Goal: Task Accomplishment & Management: Complete application form

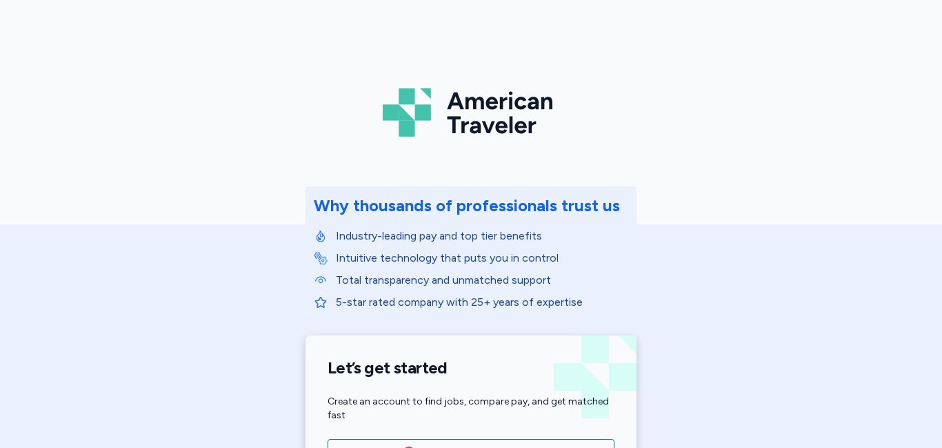
scroll to position [368, 0]
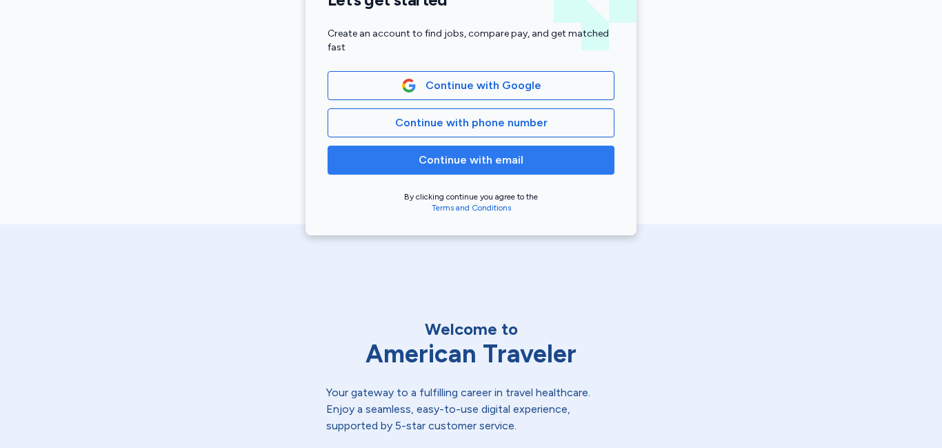
click at [476, 162] on span "Continue with email" at bounding box center [471, 160] width 105 height 17
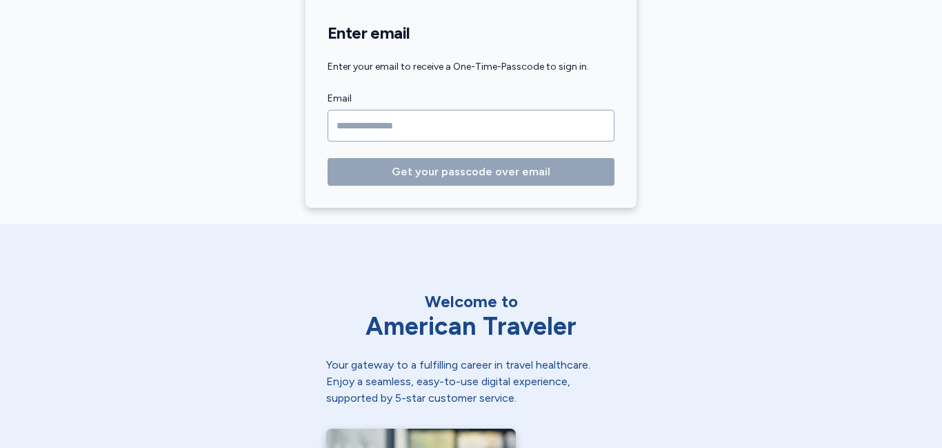
click at [451, 125] on input "Email" at bounding box center [471, 126] width 287 height 32
type input "*"
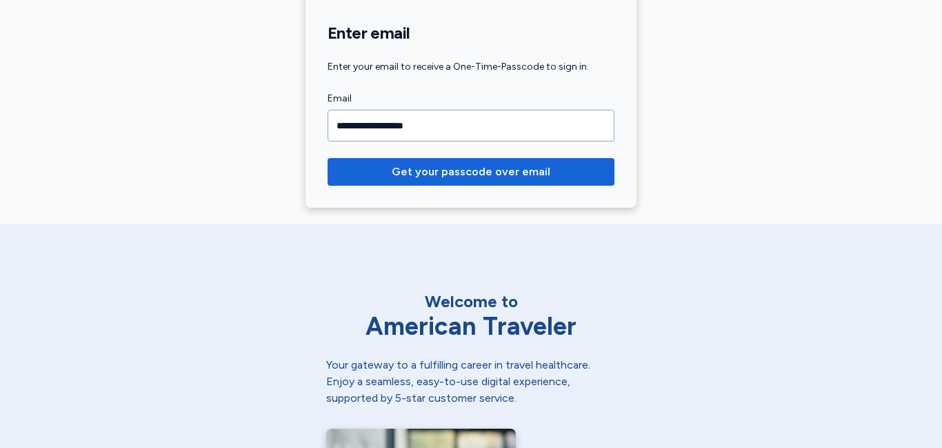
type input "**********"
click at [328, 158] on button "Get your passcode over email" at bounding box center [471, 172] width 287 height 28
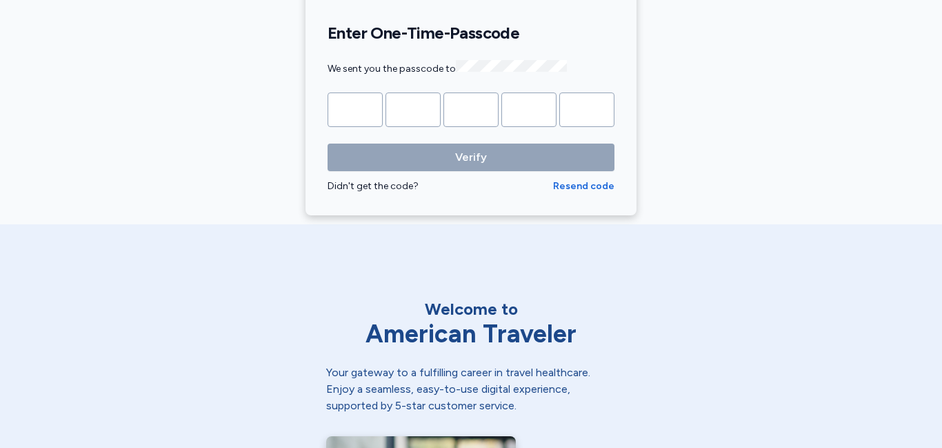
click at [354, 112] on input "Please enter OTP character 1" at bounding box center [355, 109] width 55 height 34
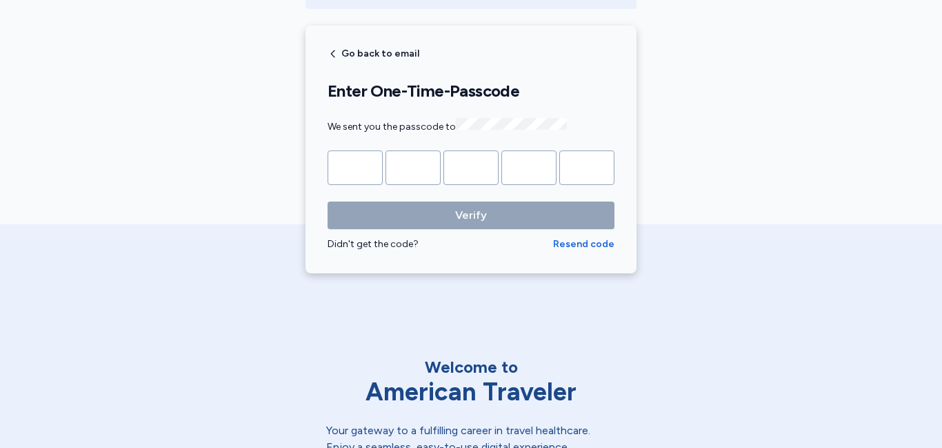
scroll to position [262, 0]
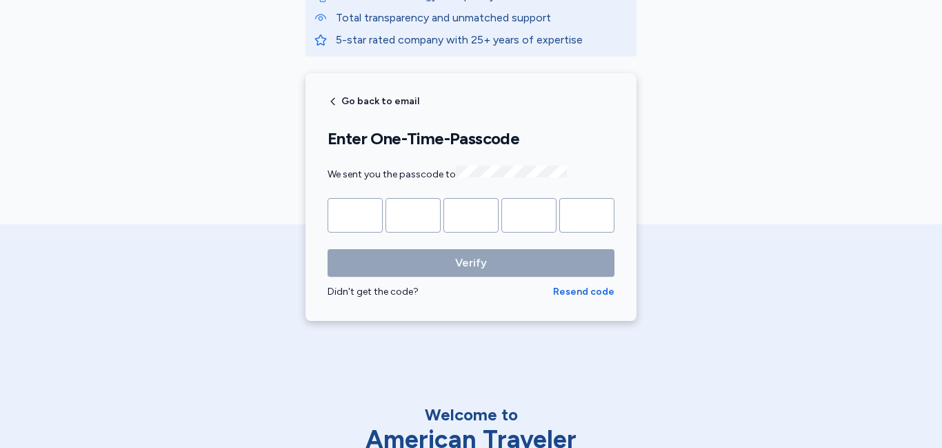
click at [363, 212] on input "Please enter OTP character 1" at bounding box center [355, 215] width 55 height 34
drag, startPoint x: 583, startPoint y: 293, endPoint x: 594, endPoint y: 302, distance: 14.2
click at [587, 298] on div "Go back to email Enter One-Time-Passcode We sent you the passcode to Verify Did…" at bounding box center [470, 197] width 331 height 248
click at [581, 287] on span "Resend code" at bounding box center [583, 292] width 61 height 14
click at [352, 217] on input "Please enter OTP character 1" at bounding box center [355, 215] width 55 height 34
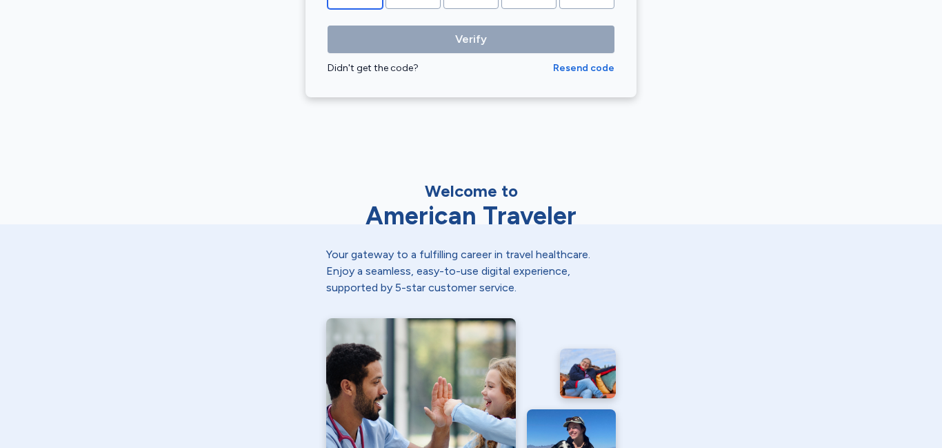
scroll to position [374, 0]
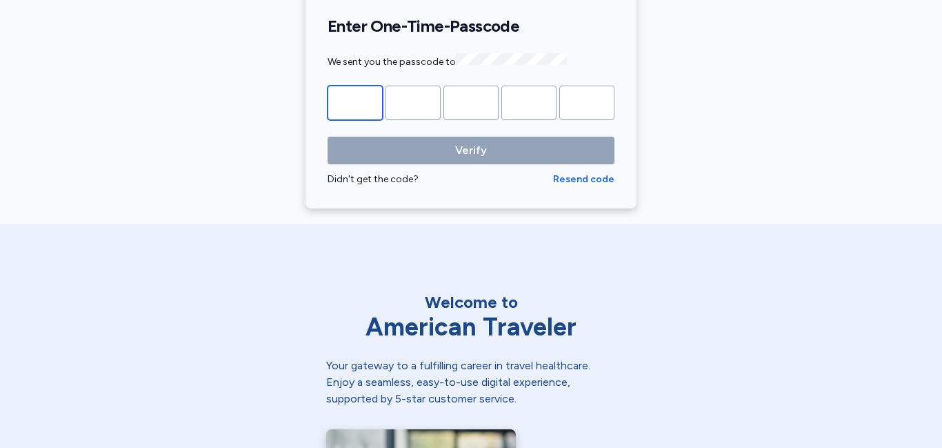
click at [365, 97] on input "Please enter OTP character 1" at bounding box center [355, 103] width 55 height 34
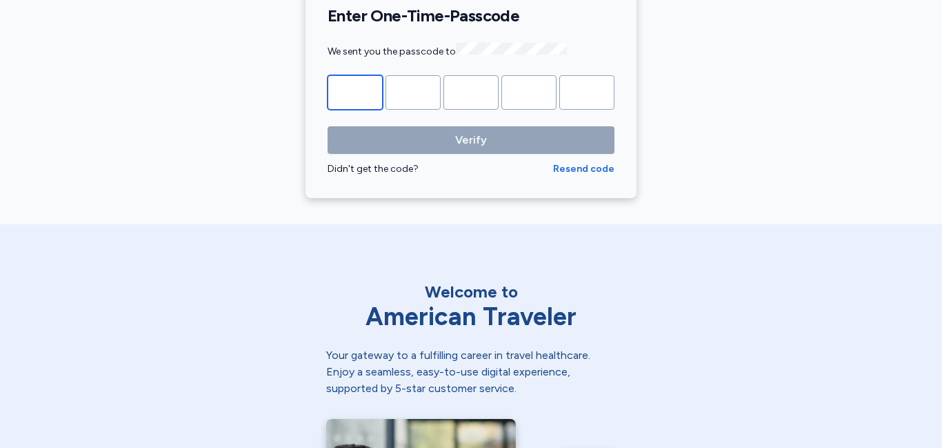
scroll to position [363, 0]
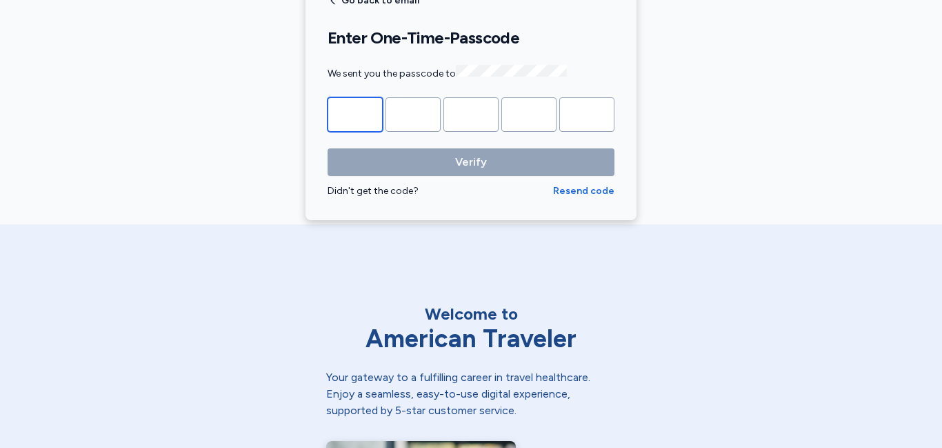
click at [359, 107] on input "Please enter OTP character 1" at bounding box center [355, 114] width 55 height 34
click at [568, 189] on span "Resend code" at bounding box center [583, 191] width 61 height 14
click at [350, 111] on input "Please enter OTP character 1" at bounding box center [355, 114] width 55 height 34
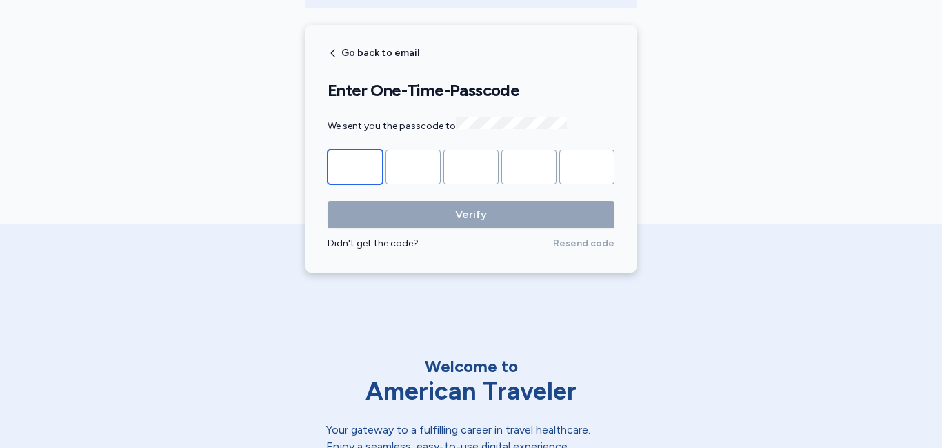
scroll to position [205, 0]
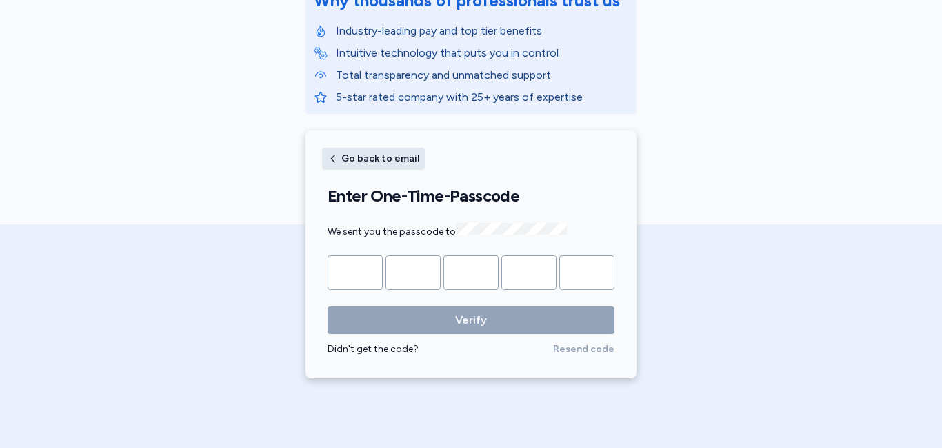
click at [361, 158] on span "Go back to email" at bounding box center [380, 159] width 78 height 10
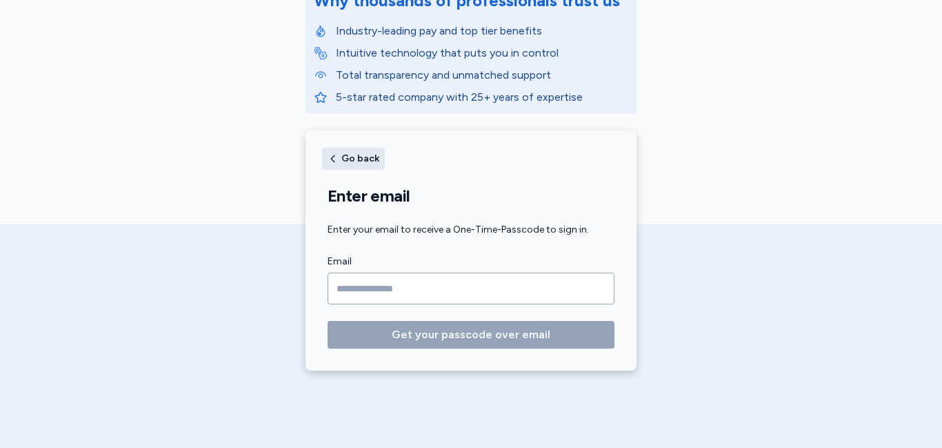
click at [348, 160] on span "Go back" at bounding box center [360, 159] width 38 height 10
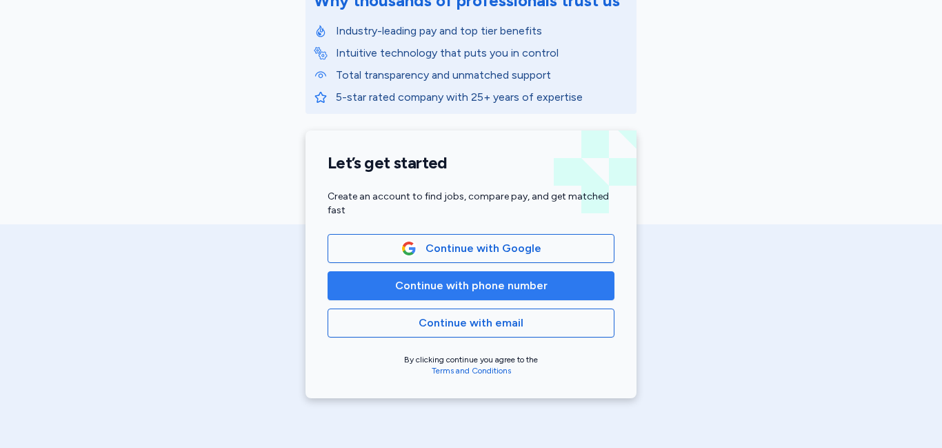
click at [490, 290] on span "Continue with phone number" at bounding box center [471, 285] width 152 height 17
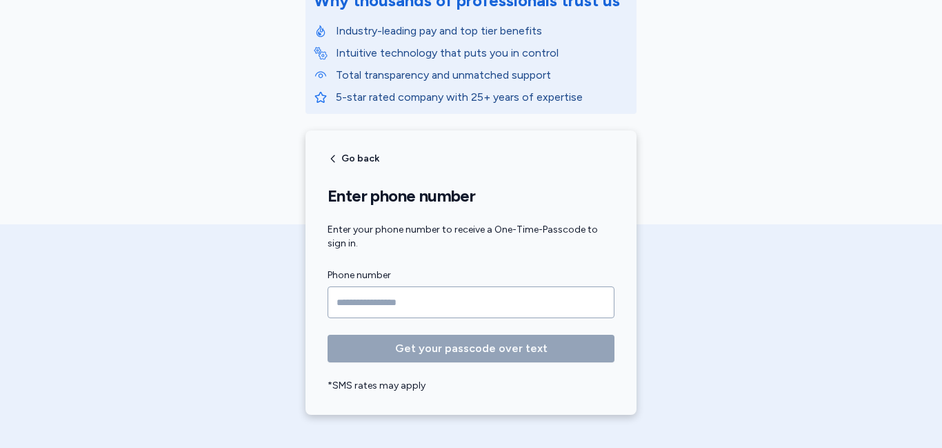
click at [473, 303] on input "Phone number" at bounding box center [471, 302] width 287 height 32
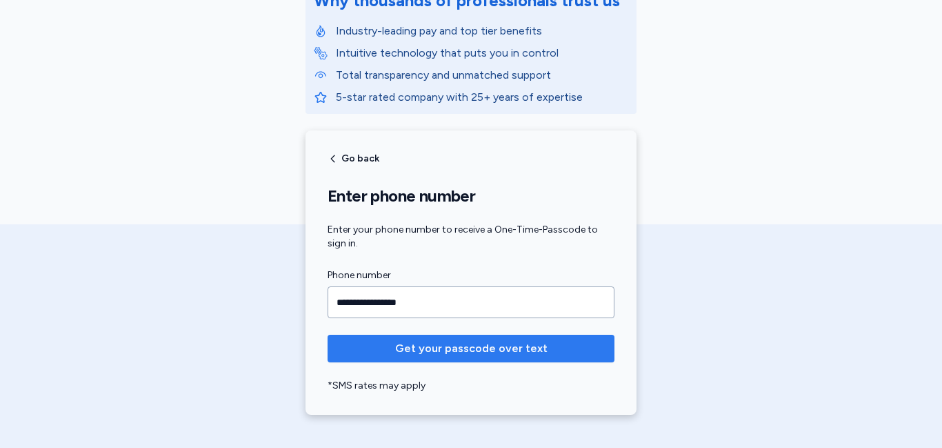
type input "**********"
click at [482, 349] on span "Get your passcode over text" at bounding box center [471, 348] width 152 height 17
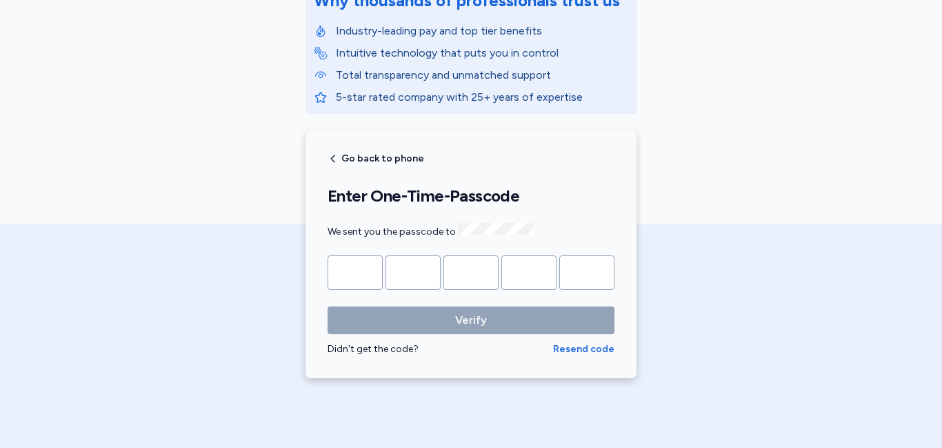
click at [357, 277] on input "Please enter OTP character 1" at bounding box center [355, 272] width 55 height 34
type input "*"
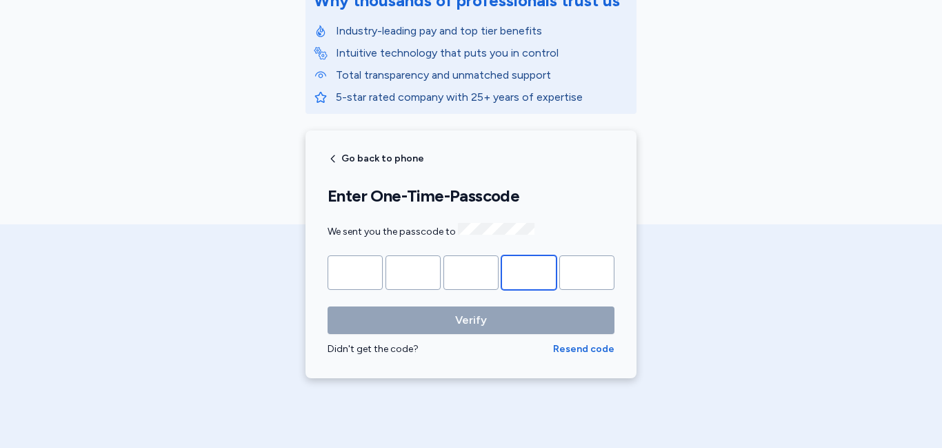
click at [543, 270] on input "*" at bounding box center [528, 272] width 55 height 34
type input "*"
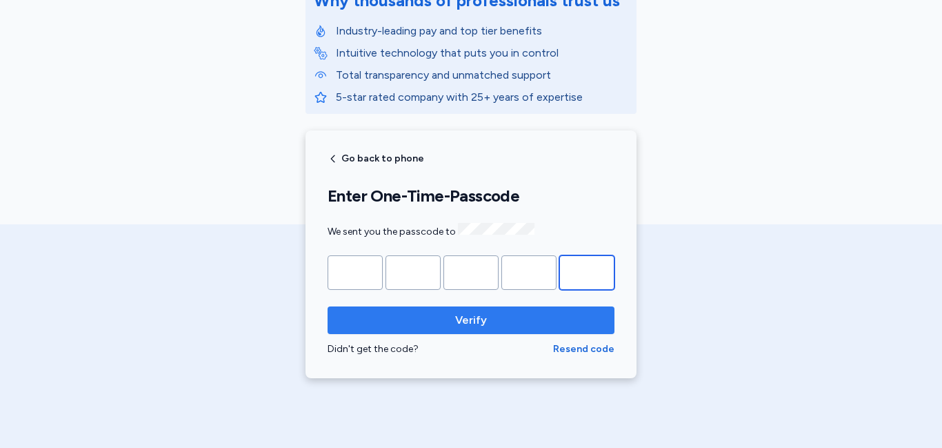
type input "*"
click at [552, 328] on button "Verify" at bounding box center [471, 320] width 287 height 28
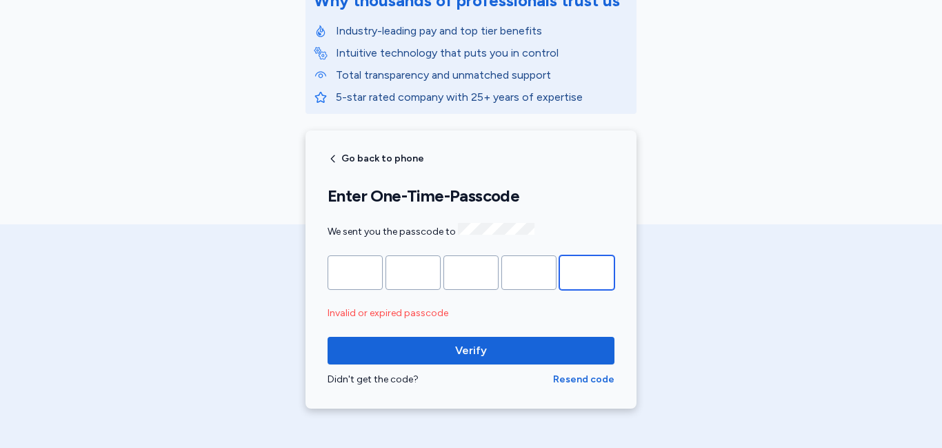
click at [603, 271] on input "*" at bounding box center [586, 272] width 55 height 34
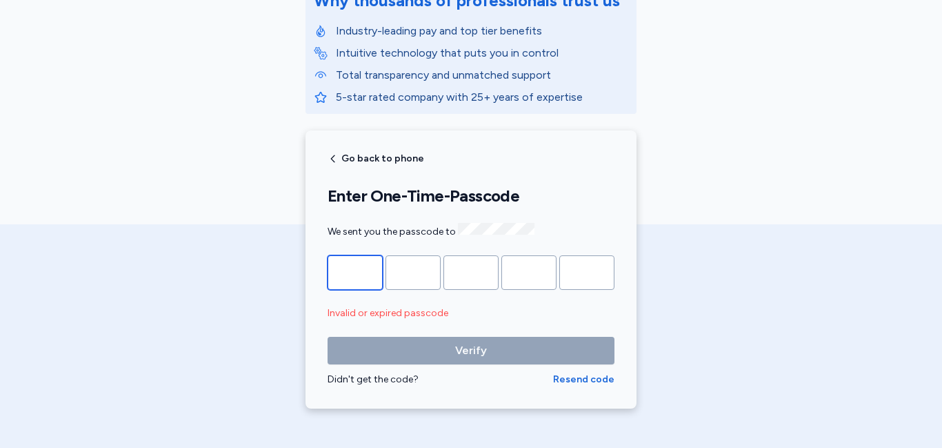
type input "*"
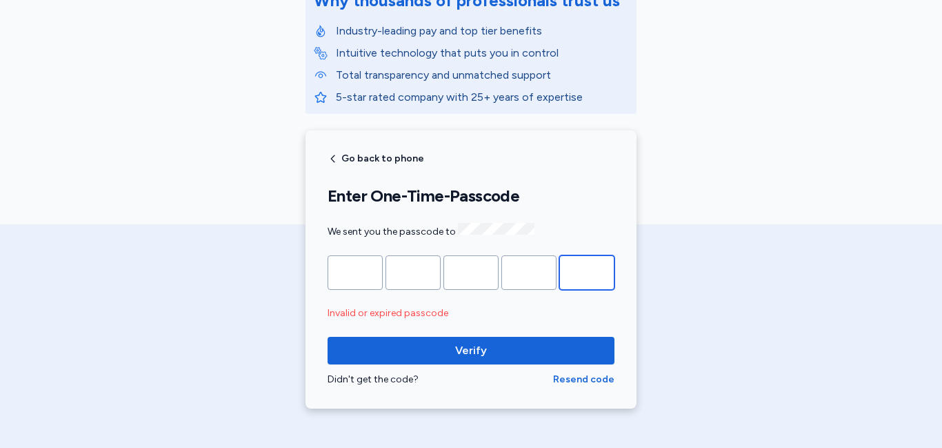
type input "*"
click at [328, 336] on button "Verify" at bounding box center [471, 350] width 287 height 28
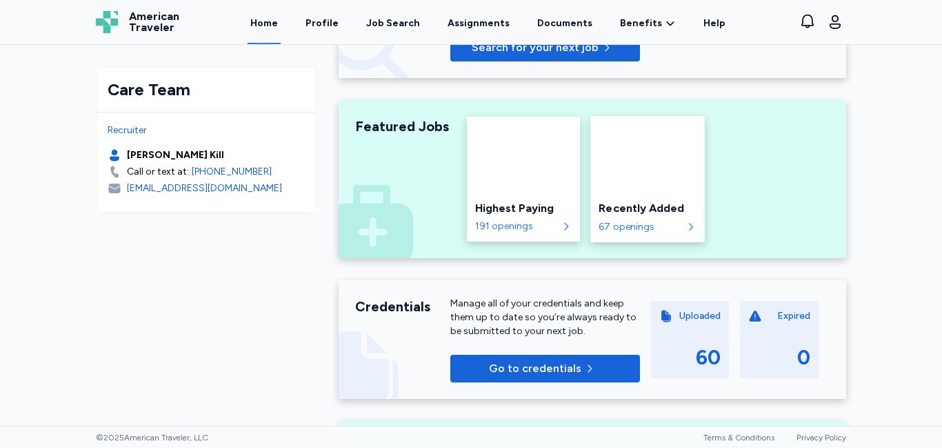
scroll to position [237, 0]
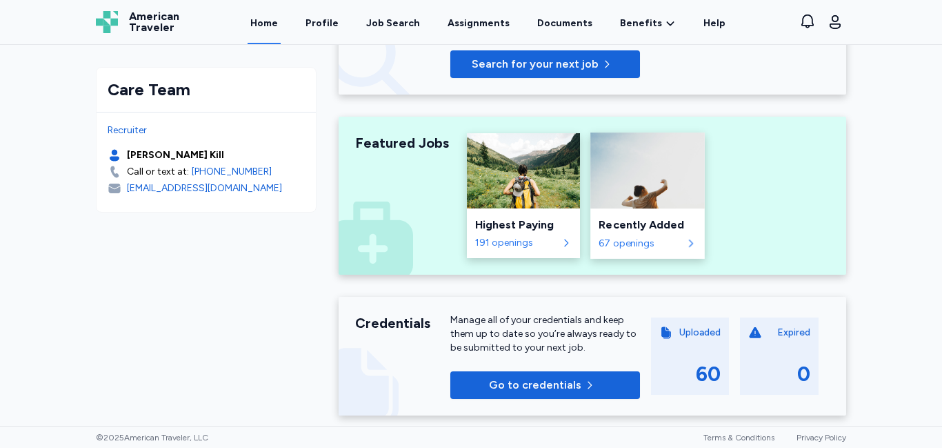
click at [639, 242] on div "67 openings" at bounding box center [640, 243] width 83 height 14
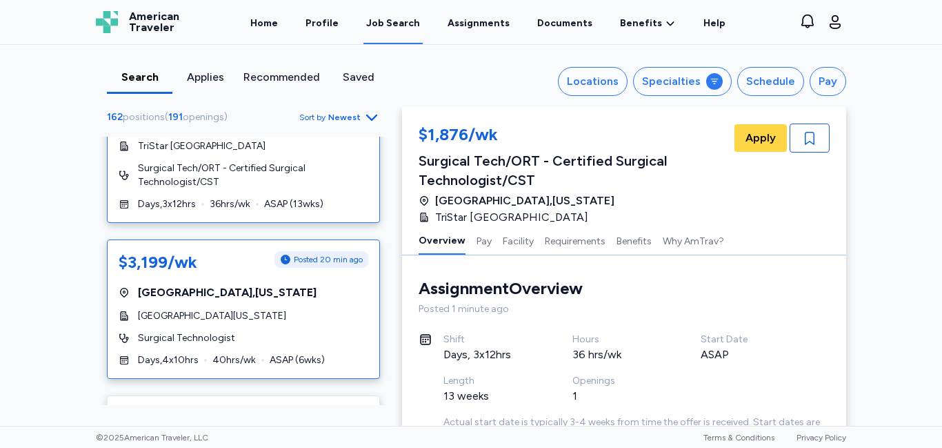
scroll to position [68, 0]
click at [161, 266] on div "$3,199/wk" at bounding box center [158, 261] width 79 height 22
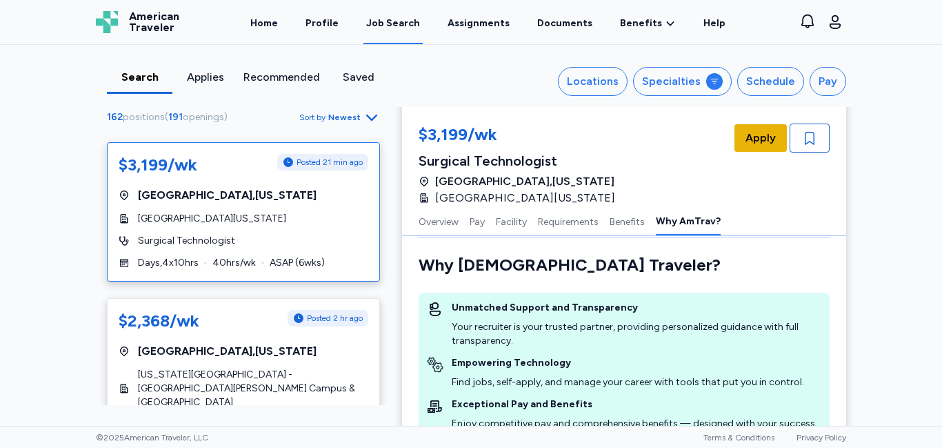
scroll to position [1659, 0]
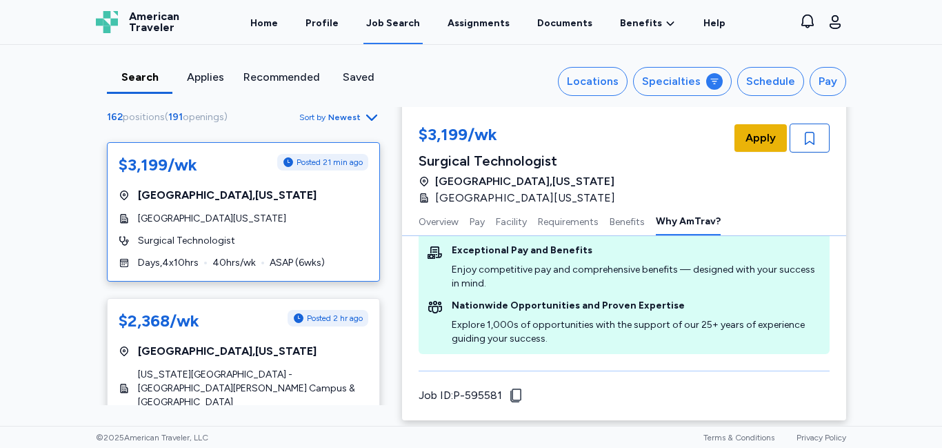
click at [756, 136] on span "Apply" at bounding box center [760, 138] width 30 height 17
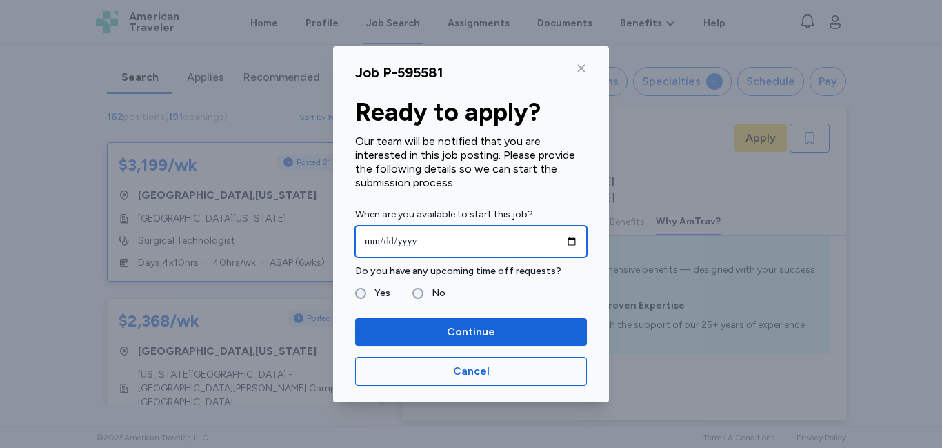
click at [375, 238] on input "date" at bounding box center [471, 241] width 232 height 32
type input "**********"
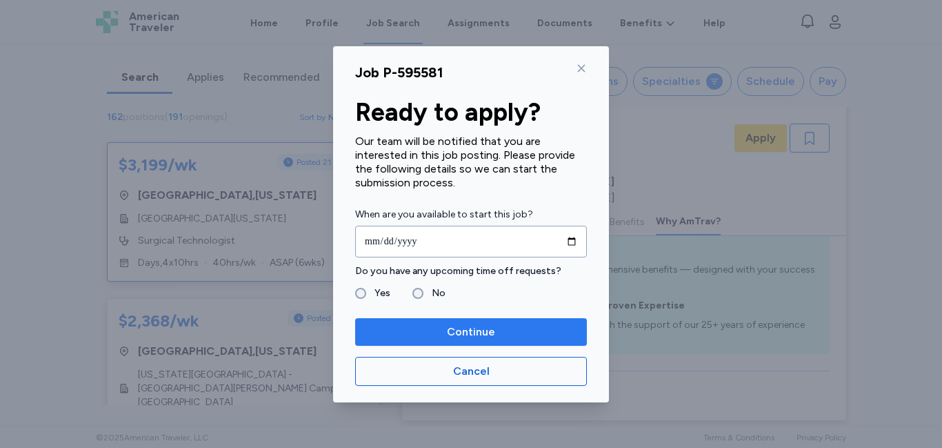
click at [494, 326] on span "Continue" at bounding box center [471, 331] width 48 height 17
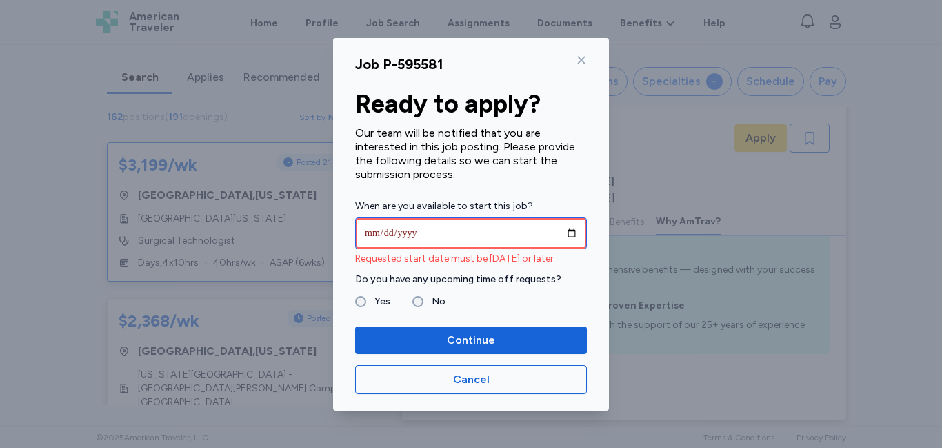
click at [392, 230] on input "**********" at bounding box center [471, 233] width 232 height 32
click at [375, 232] on input "**********" at bounding box center [471, 233] width 232 height 32
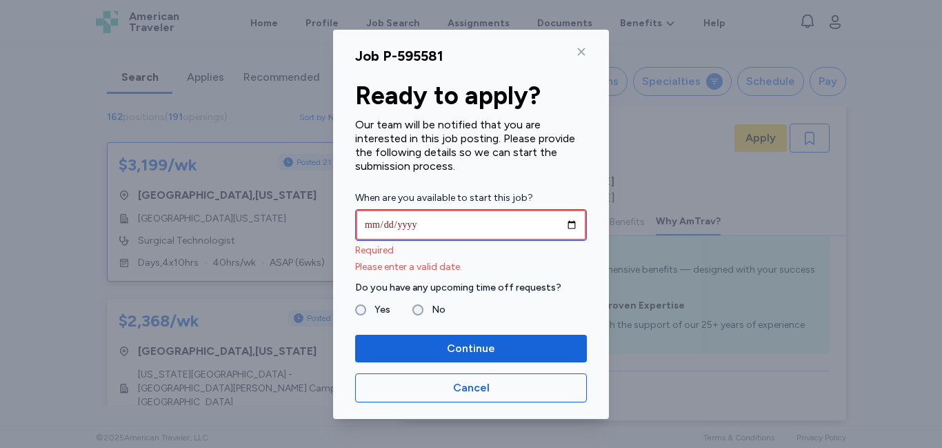
type input "**********"
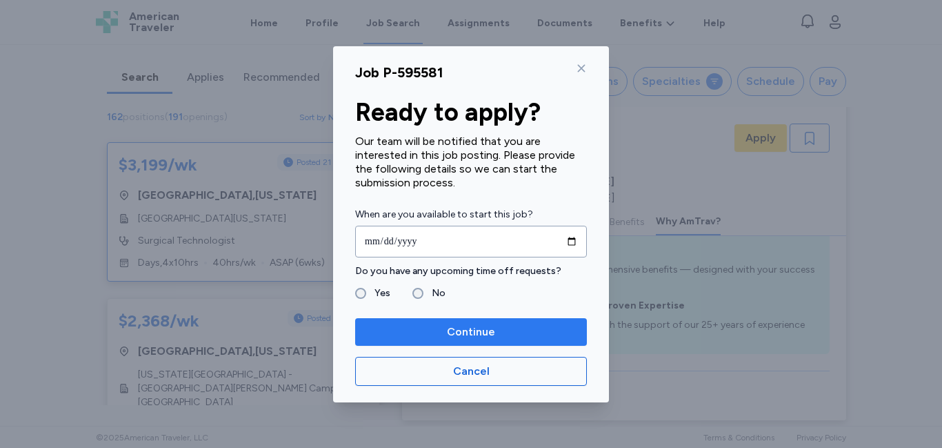
click at [482, 332] on span "Continue" at bounding box center [471, 331] width 48 height 17
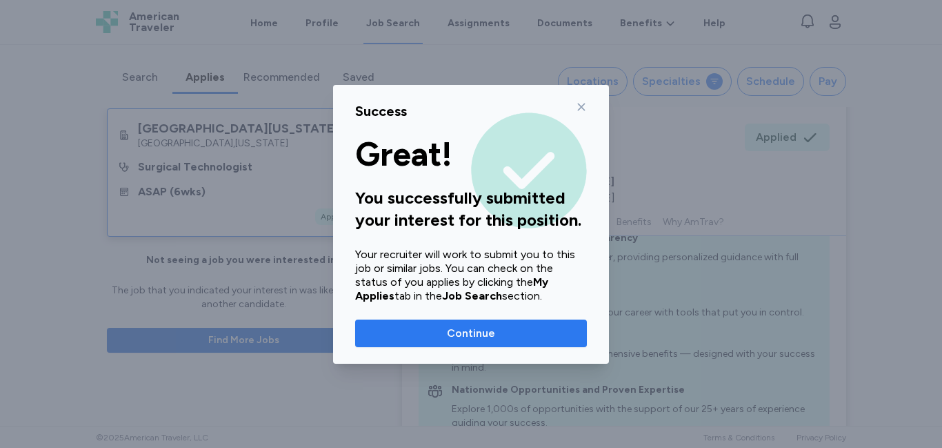
click at [512, 325] on span "Continue" at bounding box center [471, 333] width 210 height 17
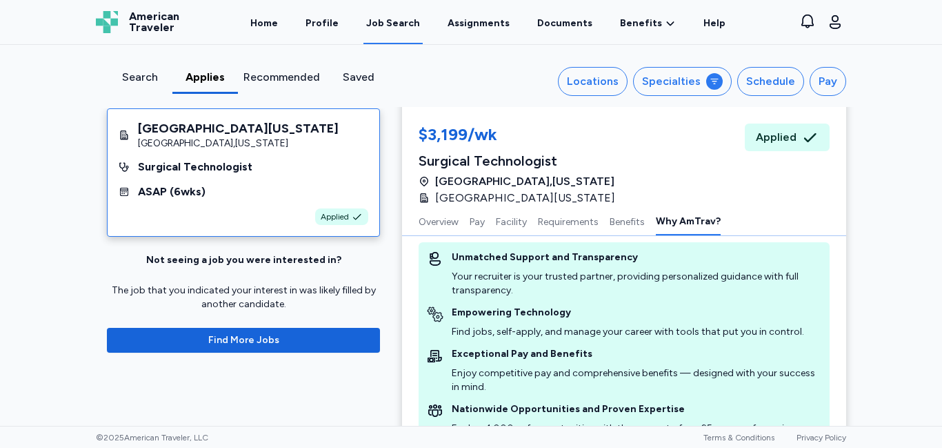
scroll to position [912, 0]
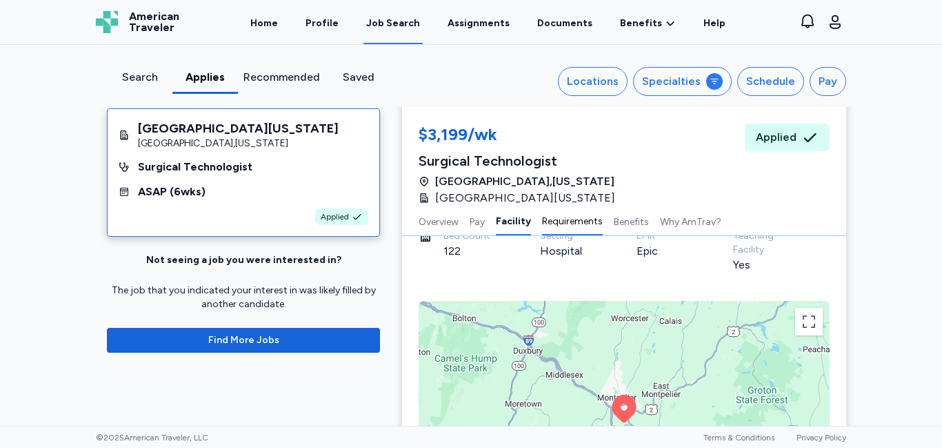
click at [572, 222] on button "Requirements" at bounding box center [572, 220] width 61 height 29
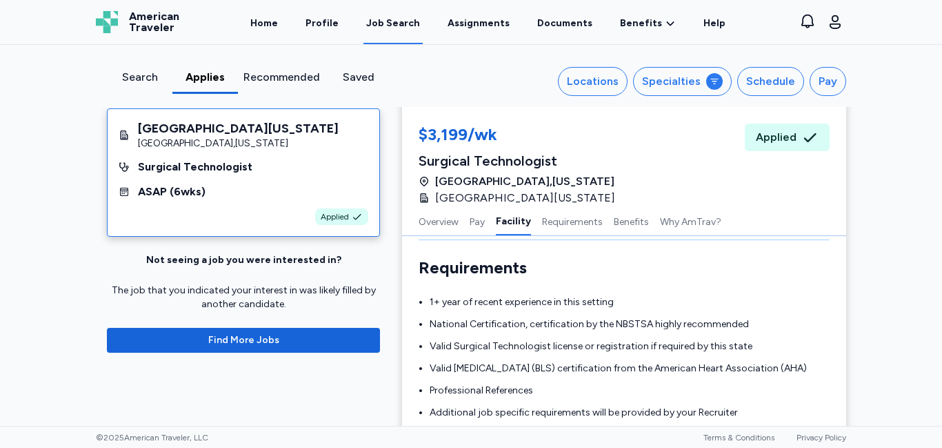
scroll to position [1016, 0]
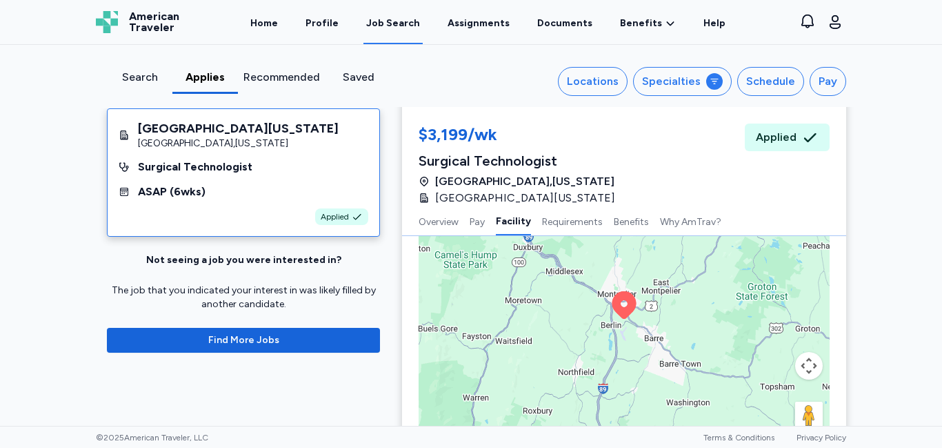
click at [141, 84] on div "Search" at bounding box center [139, 77] width 54 height 17
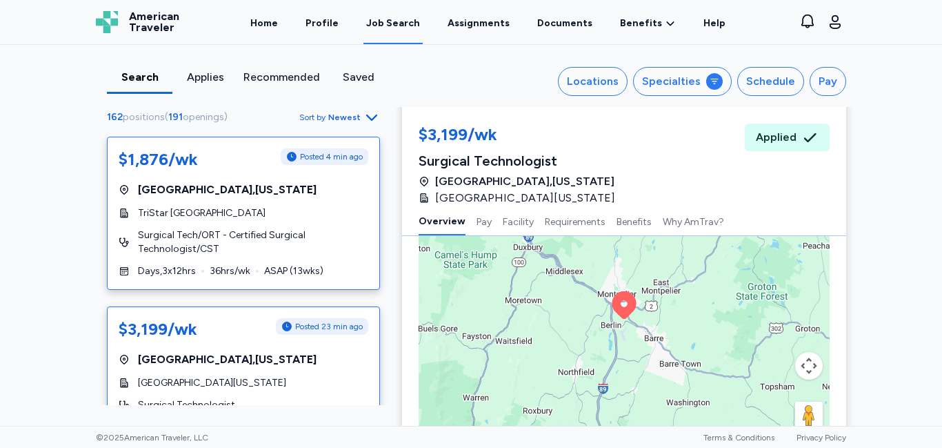
click at [161, 162] on div "$1,876/wk" at bounding box center [158, 159] width 79 height 22
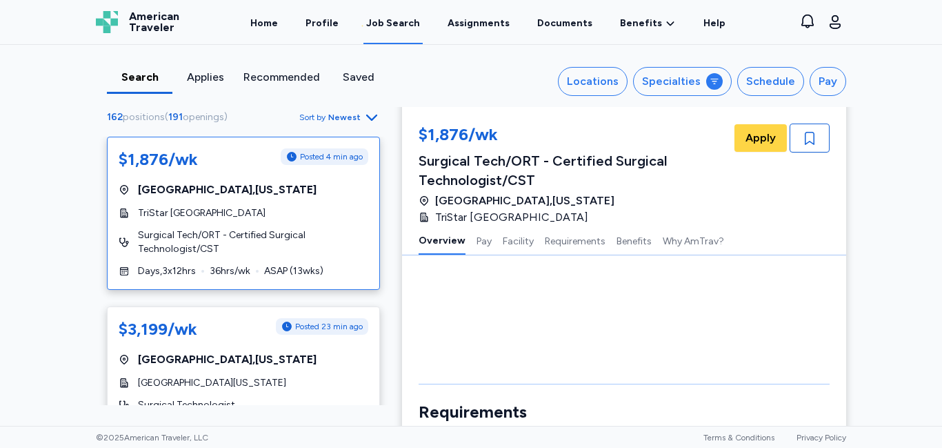
scroll to position [21, 0]
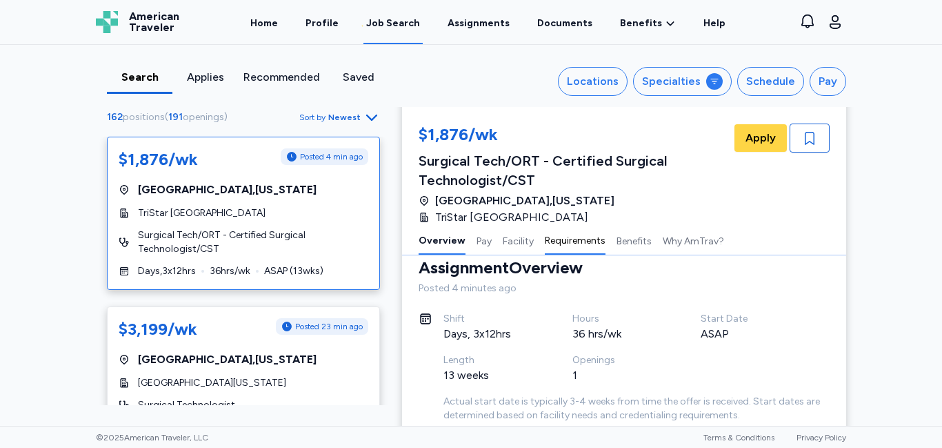
click at [580, 241] on button "Requirements" at bounding box center [575, 239] width 61 height 29
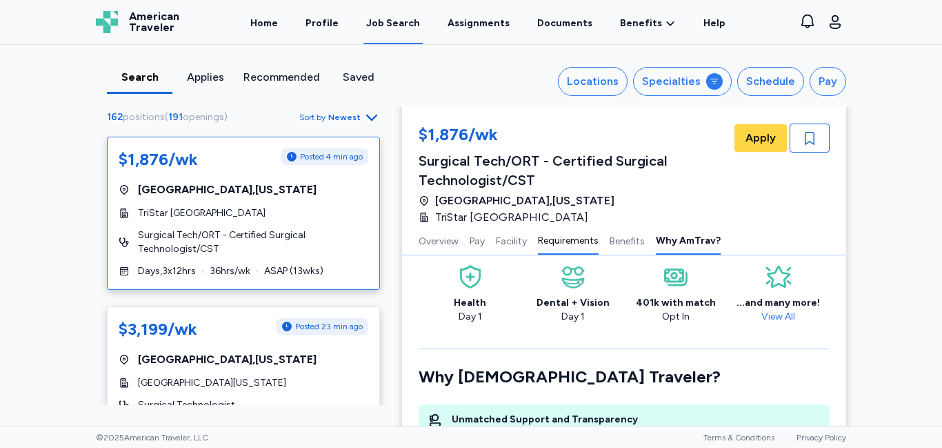
scroll to position [1578, 0]
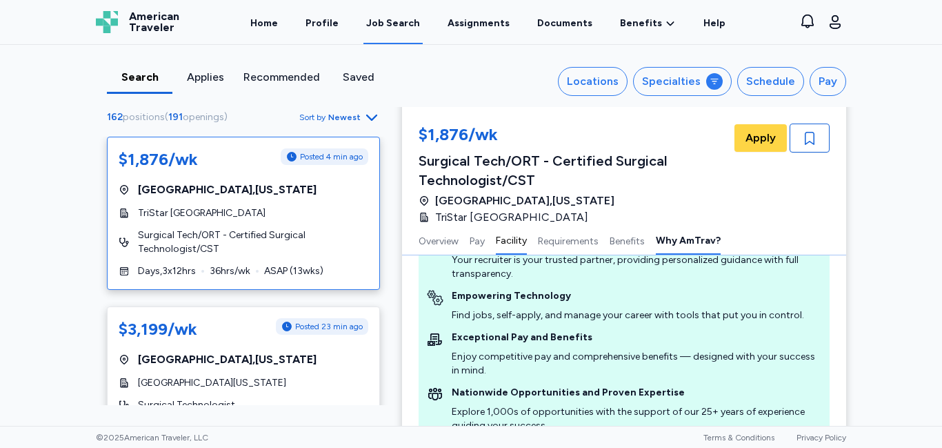
click at [510, 240] on button "Facility" at bounding box center [511, 239] width 31 height 29
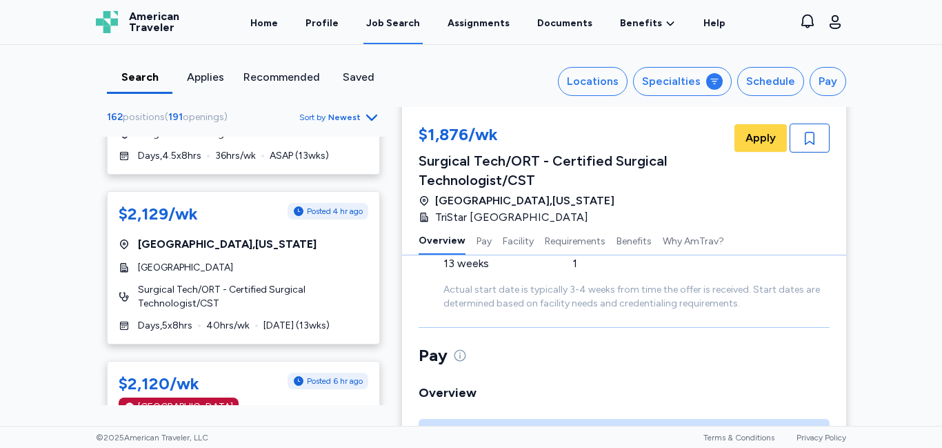
scroll to position [0, 0]
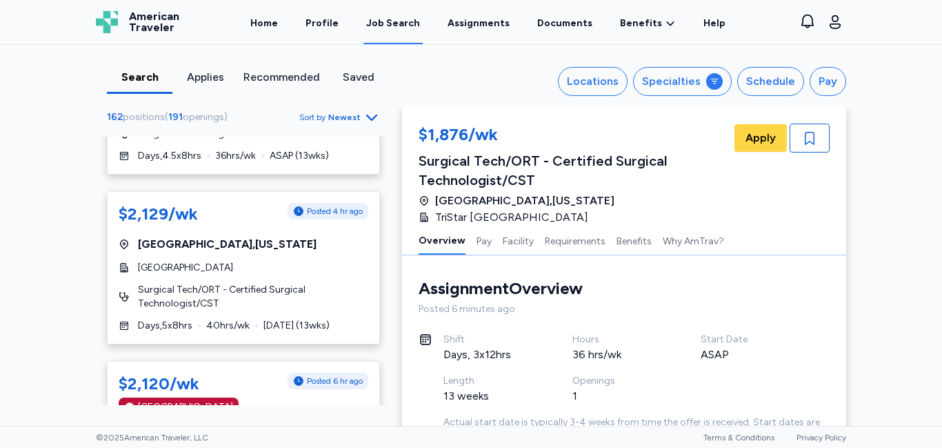
click at [370, 117] on icon "button" at bounding box center [371, 117] width 11 height 6
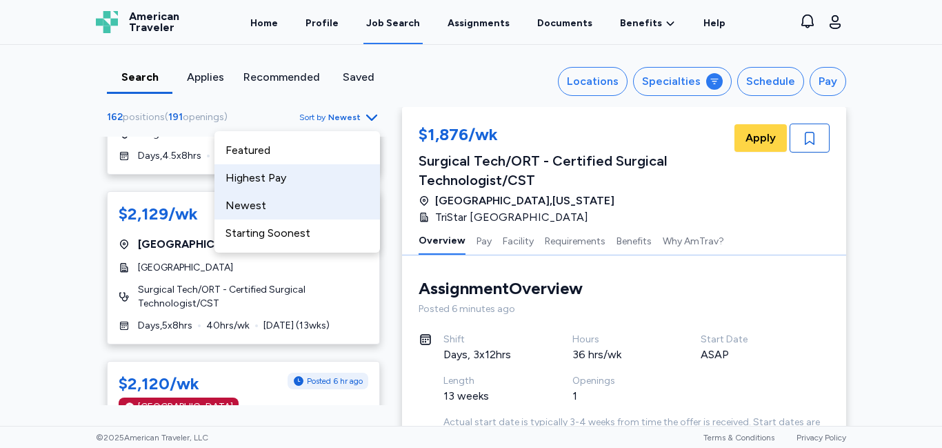
click at [313, 183] on div "Highest Pay" at bounding box center [296, 178] width 165 height 28
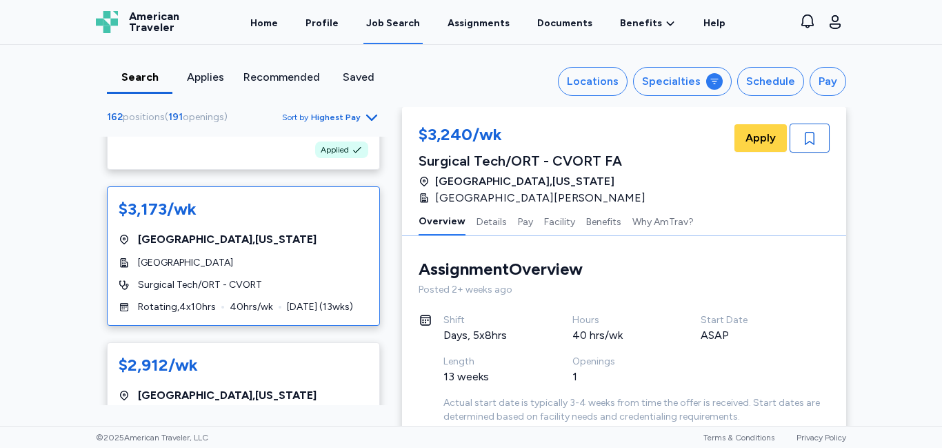
scroll to position [294, 0]
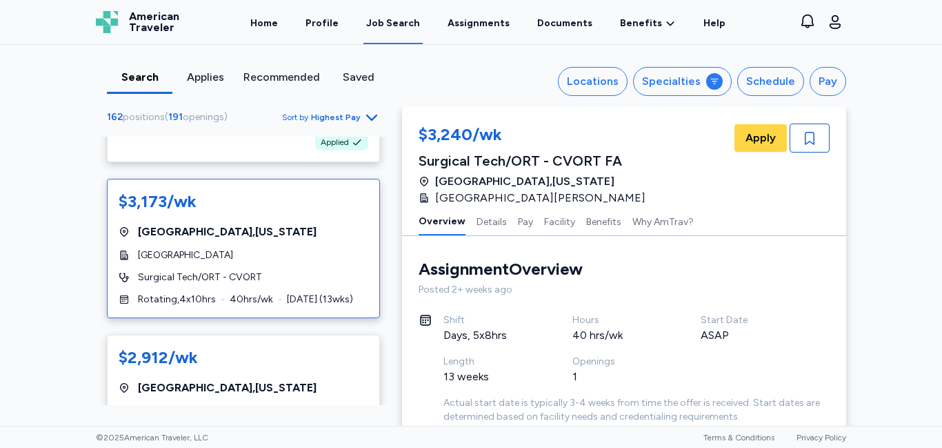
click at [183, 199] on div "$3,173/wk" at bounding box center [158, 201] width 78 height 22
drag, startPoint x: 435, startPoint y: 196, endPoint x: 556, endPoint y: 199, distance: 121.4
click at [556, 199] on div "[GEOGRAPHIC_DATA]" at bounding box center [513, 198] width 188 height 17
copy span "[GEOGRAPHIC_DATA]"
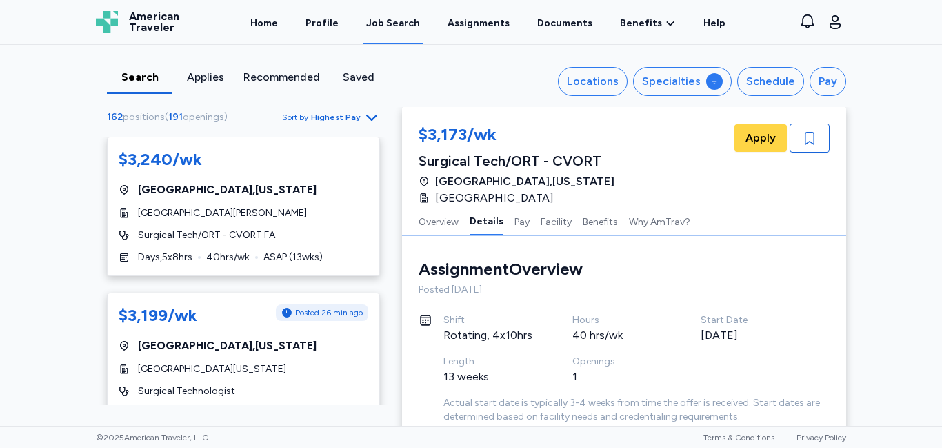
scroll to position [249, 0]
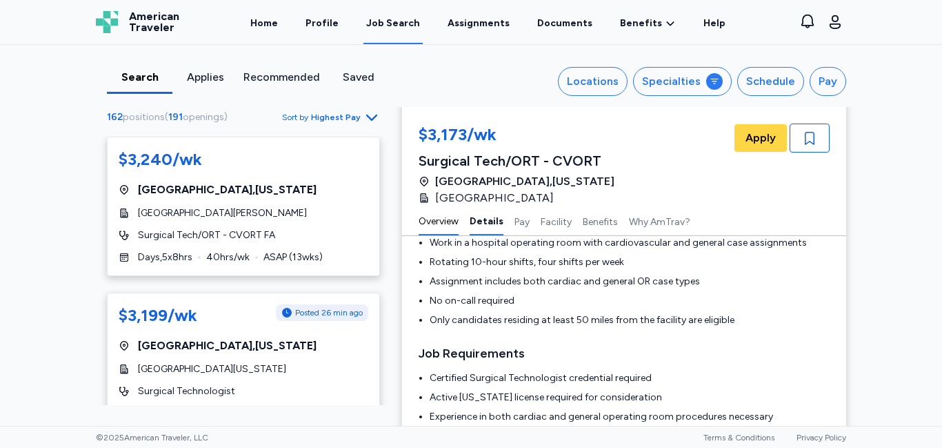
click at [446, 225] on button "Overview" at bounding box center [439, 220] width 40 height 29
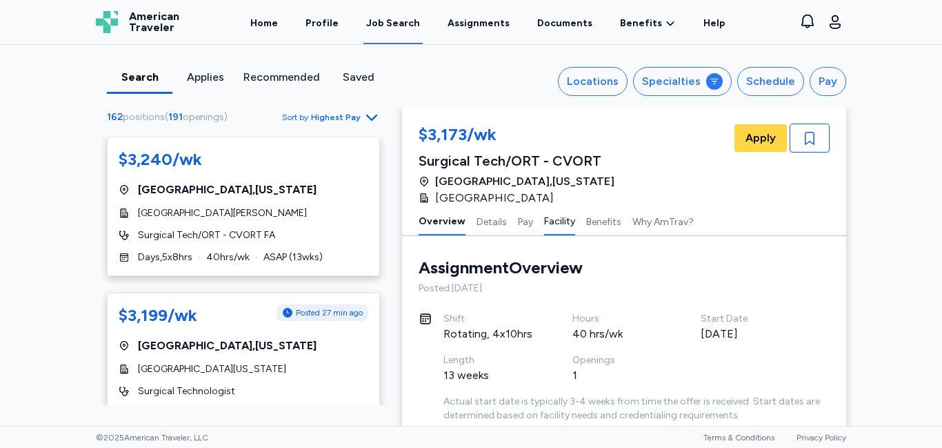
drag, startPoint x: 489, startPoint y: 220, endPoint x: 547, endPoint y: 225, distance: 58.2
click at [489, 220] on button "Details" at bounding box center [491, 220] width 30 height 29
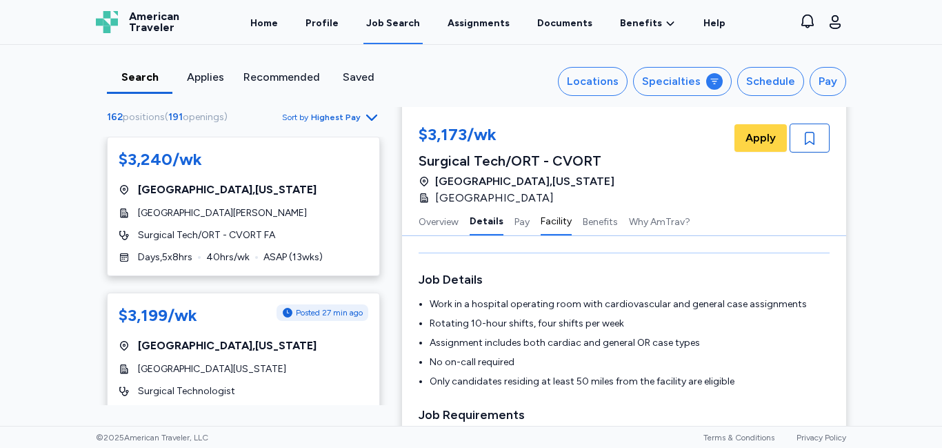
scroll to position [201, 0]
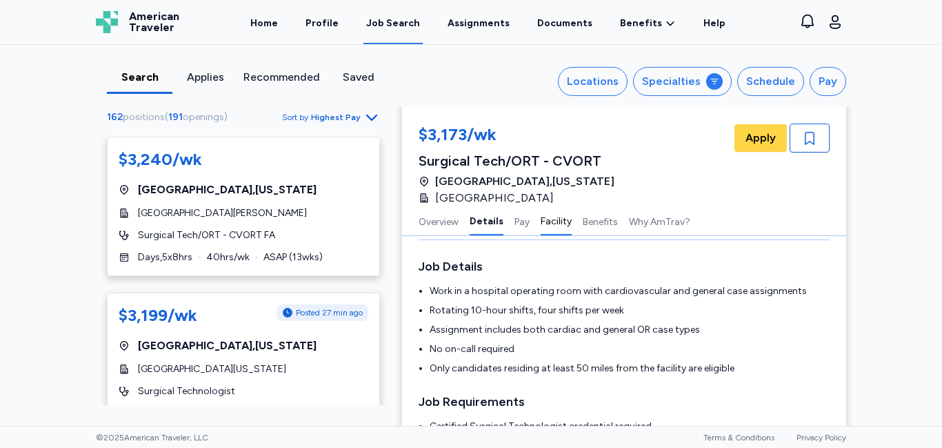
click at [547, 225] on button "Facility" at bounding box center [556, 220] width 31 height 29
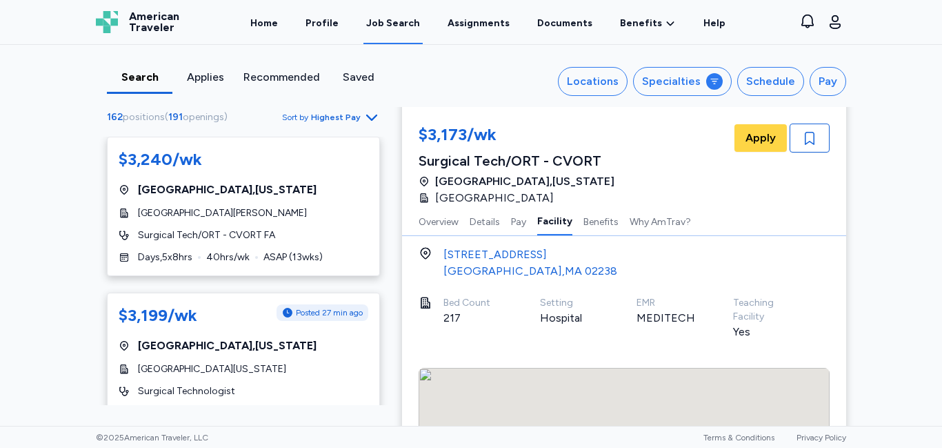
scroll to position [1288, 0]
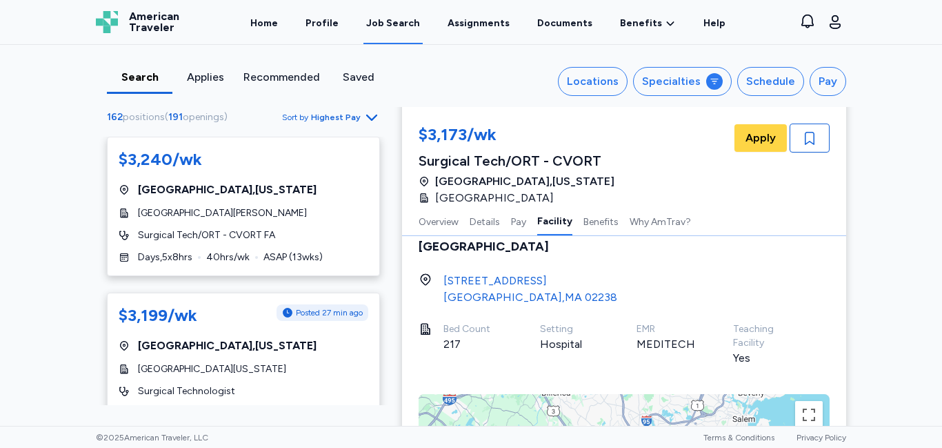
drag, startPoint x: 572, startPoint y: 279, endPoint x: 486, endPoint y: 289, distance: 86.1
click at [464, 292] on div "[STREET_ADDRESS]" at bounding box center [624, 288] width 411 height 33
click at [443, 276] on div "[STREET_ADDRESS]" at bounding box center [530, 280] width 174 height 17
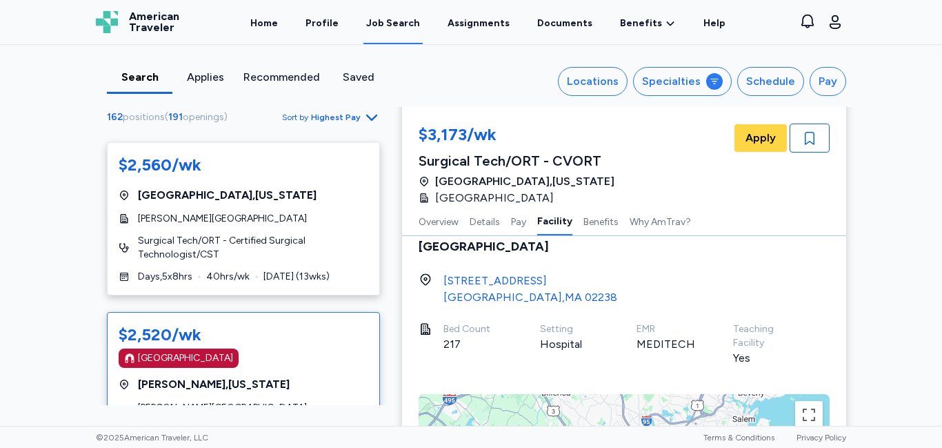
scroll to position [1180, 0]
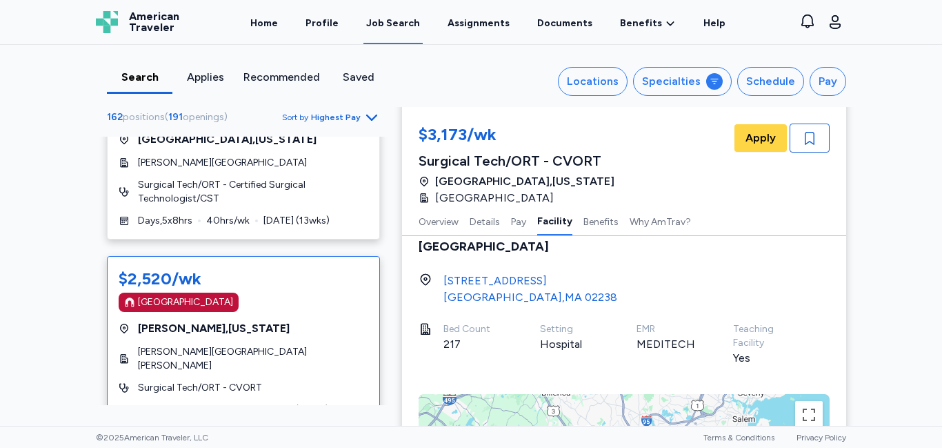
click at [152, 268] on div "$2,520/wk" at bounding box center [160, 279] width 83 height 22
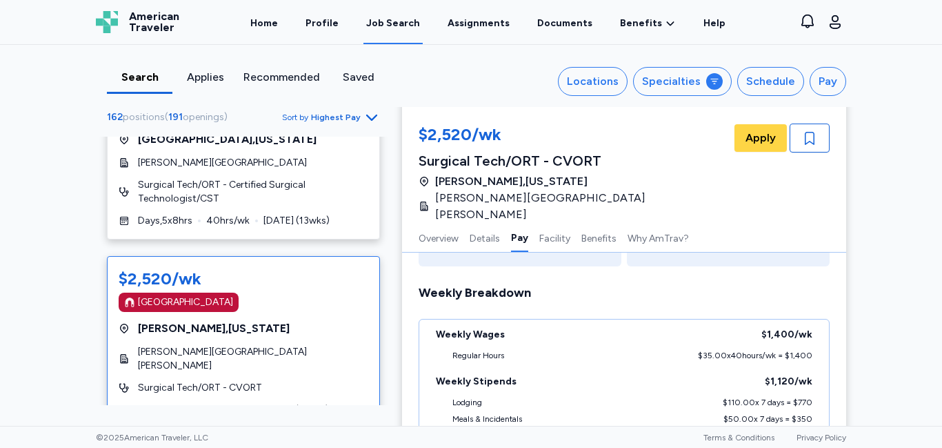
scroll to position [946, 0]
click at [478, 223] on button "Details" at bounding box center [485, 237] width 30 height 29
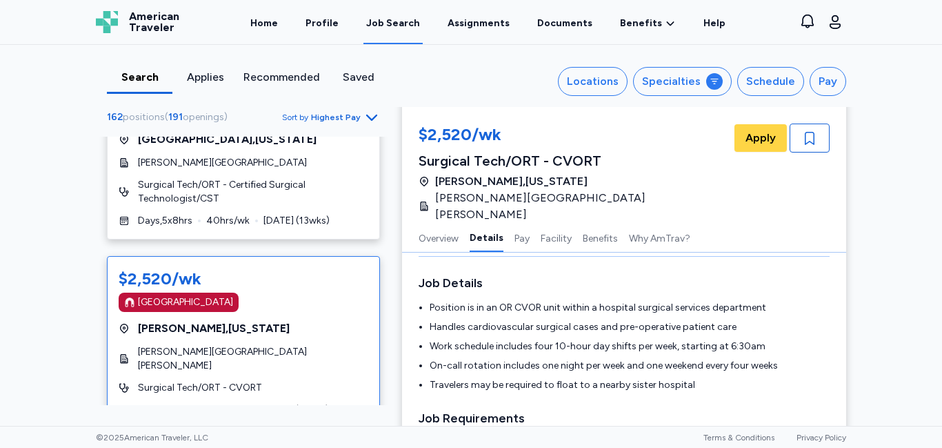
click at [425, 201] on icon at bounding box center [425, 205] width 8 height 9
